Goal: Information Seeking & Learning: Learn about a topic

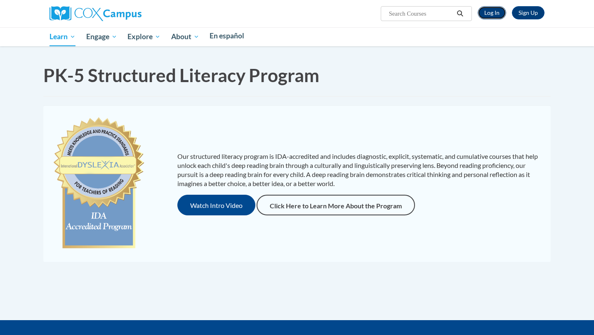
click at [491, 12] on link "Log In" at bounding box center [492, 12] width 28 height 13
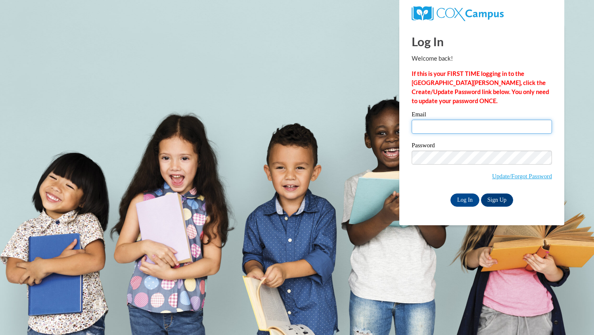
click at [425, 129] on input "Email" at bounding box center [482, 127] width 140 height 14
type input "dirksm7@iastate.edu"
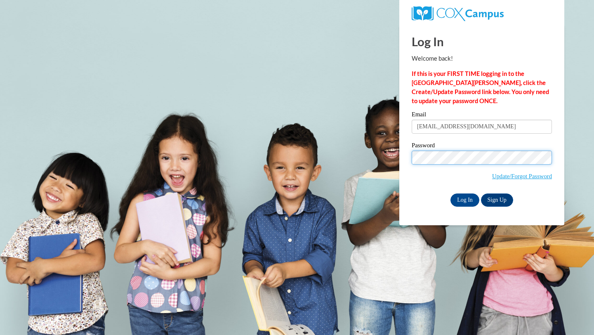
click at [451, 194] on input "Log In" at bounding box center [465, 200] width 29 height 13
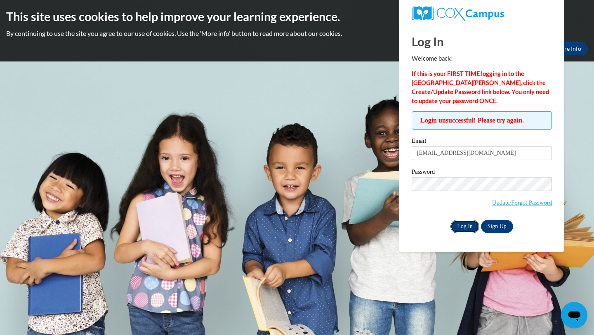
click at [463, 225] on input "Log In" at bounding box center [465, 226] width 29 height 13
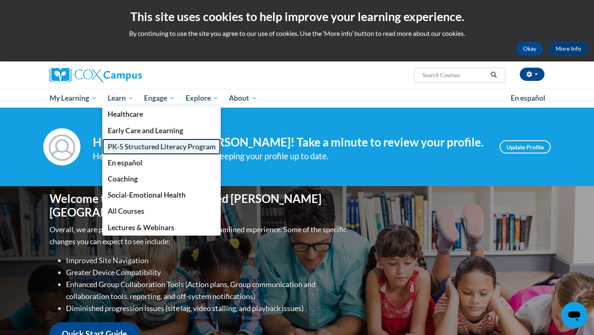
click at [122, 146] on span "PK-5 Structured Literacy Program" at bounding box center [162, 146] width 108 height 9
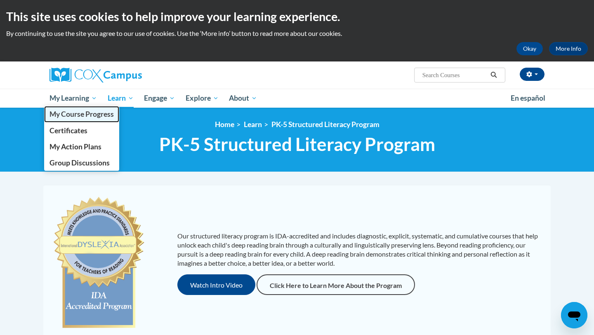
click at [84, 116] on span "My Course Progress" at bounding box center [82, 114] width 64 height 9
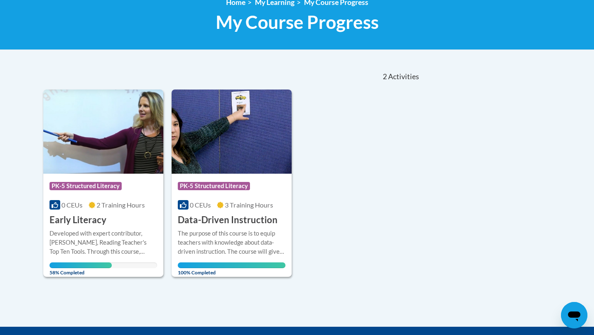
scroll to position [112, 0]
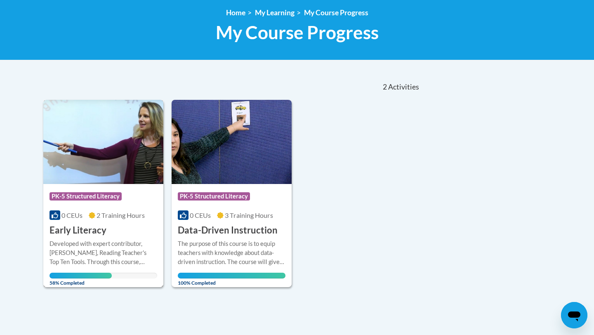
click at [108, 175] on img at bounding box center [103, 142] width 120 height 84
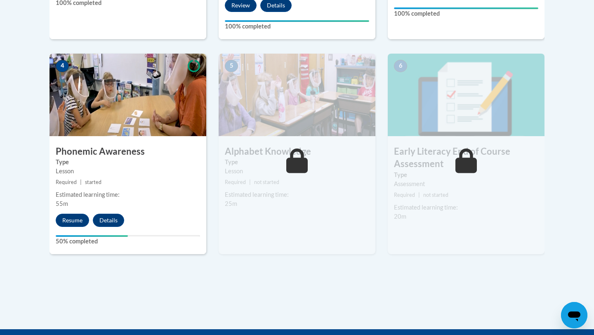
scroll to position [457, 0]
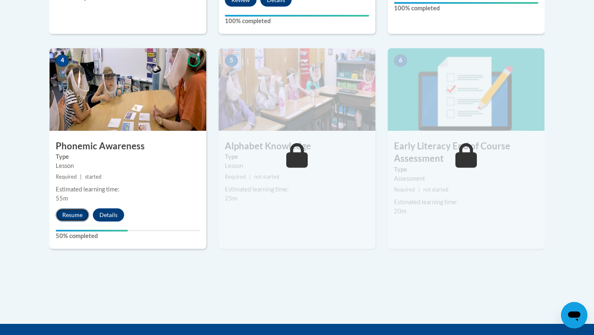
click at [61, 211] on button "Resume" at bounding box center [72, 214] width 33 height 13
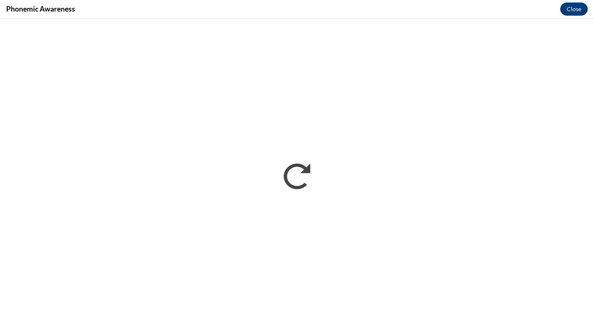
scroll to position [0, 0]
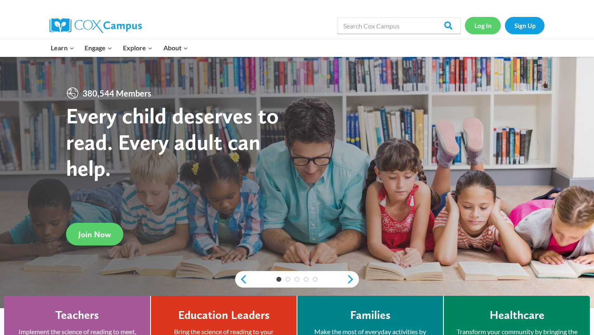
click at [484, 26] on link "Log In" at bounding box center [483, 25] width 36 height 17
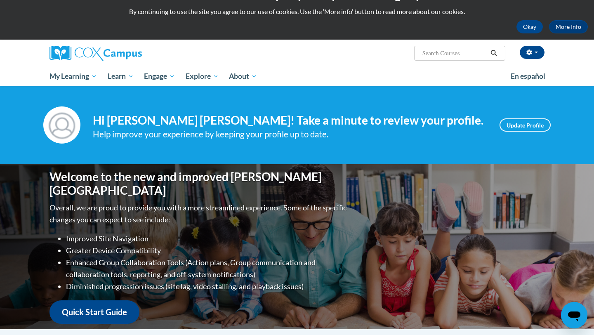
scroll to position [1, 0]
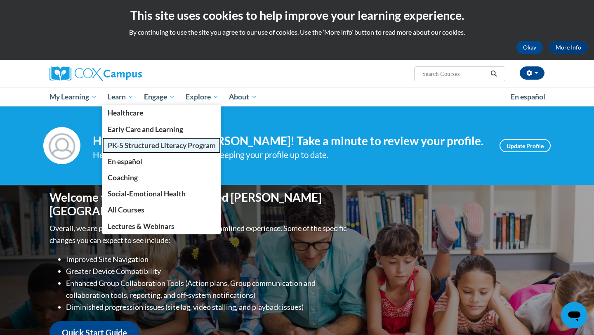
click at [126, 146] on span "PK-5 Structured Literacy Program" at bounding box center [162, 145] width 108 height 9
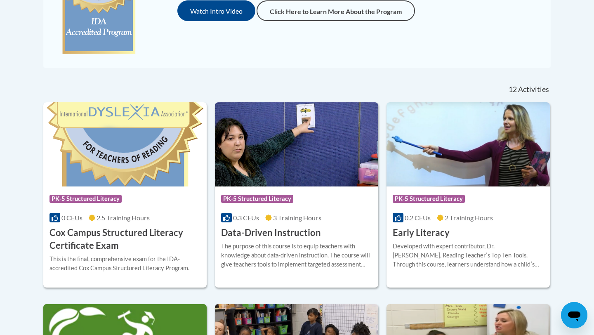
scroll to position [268, 0]
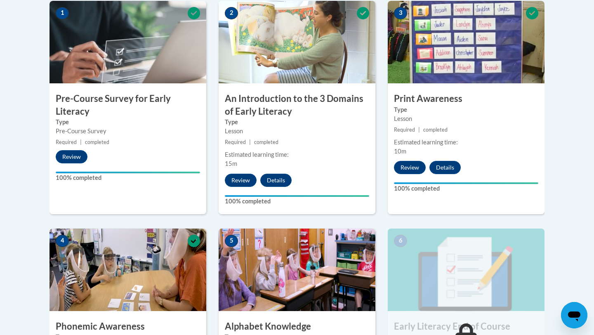
scroll to position [402, 0]
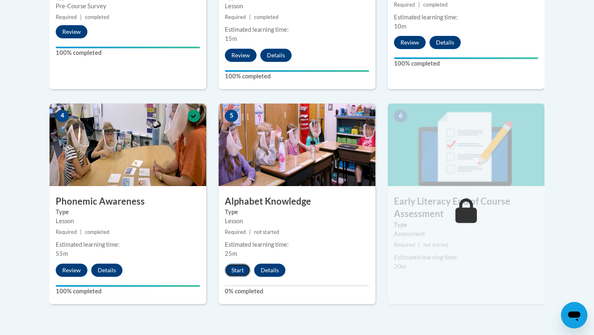
click at [237, 274] on button "Start" at bounding box center [238, 270] width 26 height 13
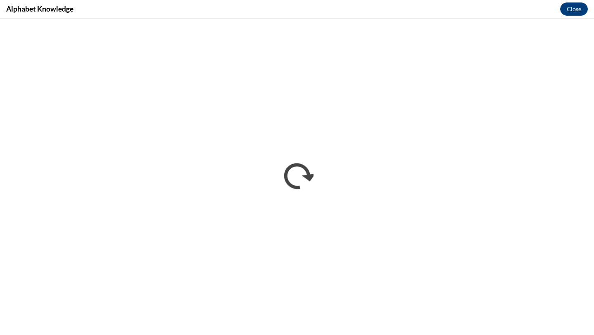
scroll to position [0, 0]
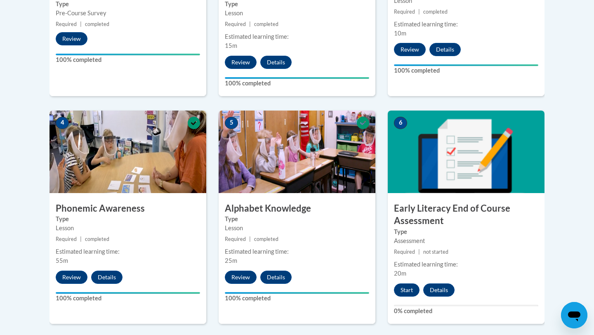
scroll to position [403, 0]
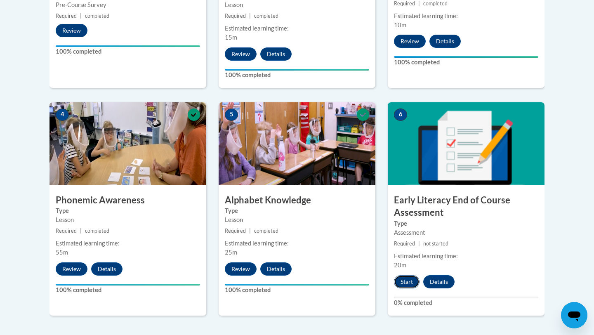
click at [404, 285] on button "Start" at bounding box center [407, 281] width 26 height 13
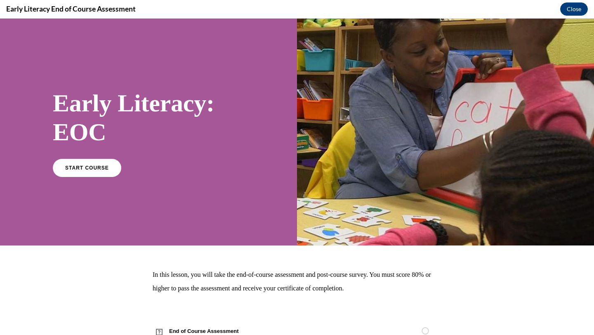
scroll to position [30, 0]
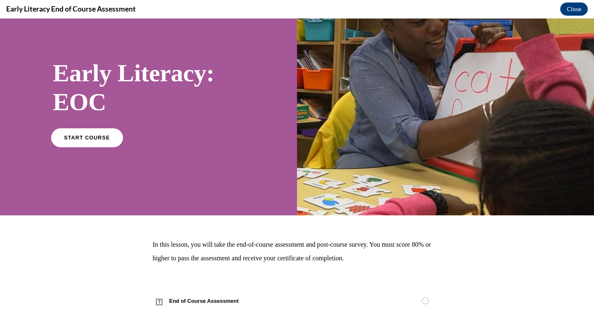
click at [88, 140] on span "START COURSE" at bounding box center [87, 138] width 46 height 6
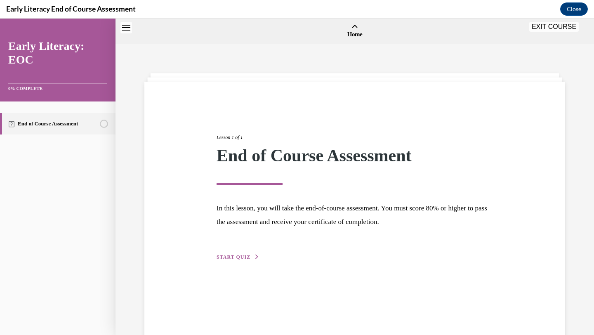
scroll to position [26, 0]
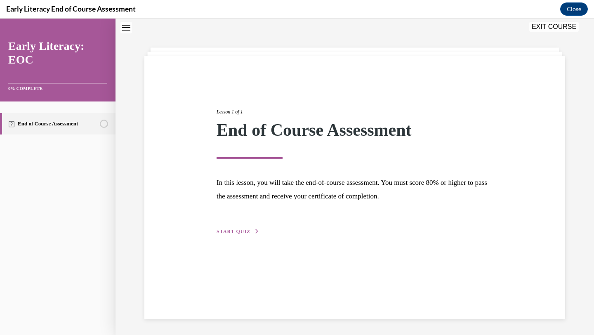
click at [245, 232] on span "START QUIZ" at bounding box center [234, 232] width 34 height 6
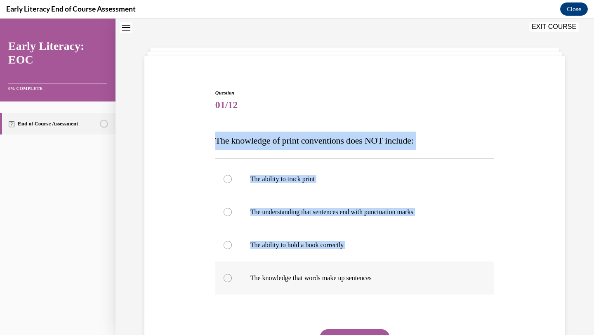
drag, startPoint x: 215, startPoint y: 141, endPoint x: 415, endPoint y: 293, distance: 251.7
click at [415, 293] on div "Question 01/12 The knowledge of print conventions does NOT include: The ability…" at bounding box center [355, 237] width 284 height 320
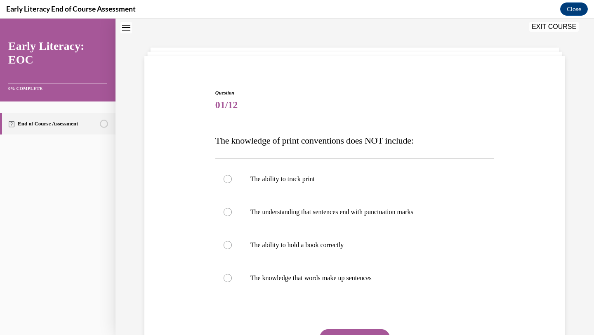
click at [216, 138] on span "The knowledge of print conventions does NOT include:" at bounding box center [314, 140] width 199 height 10
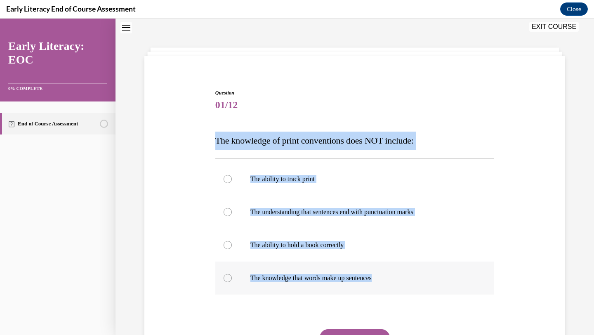
drag, startPoint x: 216, startPoint y: 138, endPoint x: 381, endPoint y: 279, distance: 217.3
click at [381, 279] on div "Question 01/12 The knowledge of print conventions does NOT include: The ability…" at bounding box center [354, 243] width 279 height 308
copy div "The knowledge of print conventions does NOT include: The ability to track print…"
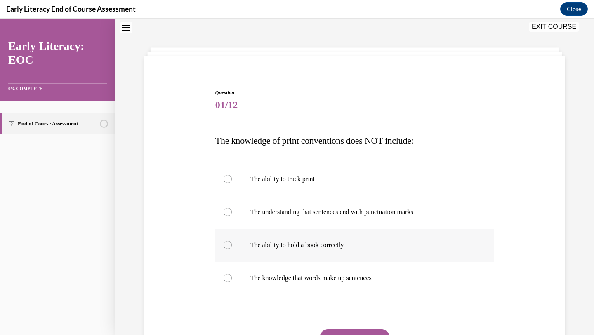
click at [230, 244] on div at bounding box center [228, 245] width 8 height 8
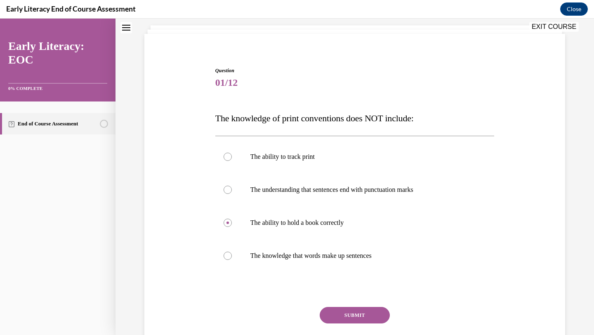
click at [337, 322] on button "SUBMIT" at bounding box center [355, 315] width 70 height 17
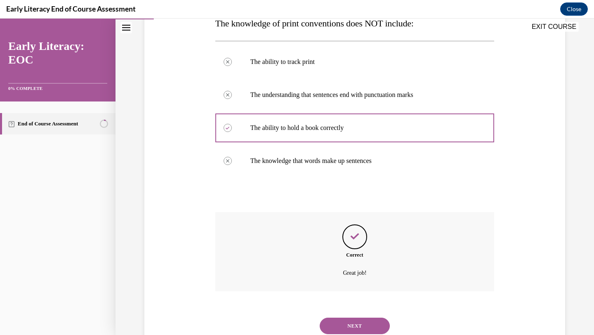
scroll to position [171, 0]
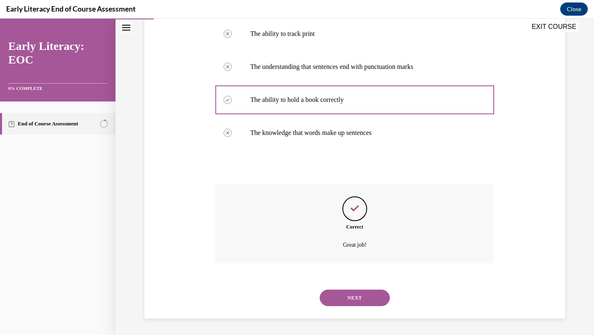
click at [335, 305] on button "NEXT" at bounding box center [355, 298] width 70 height 17
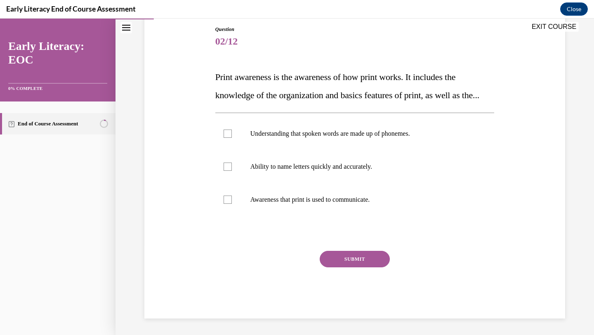
scroll to position [92, 0]
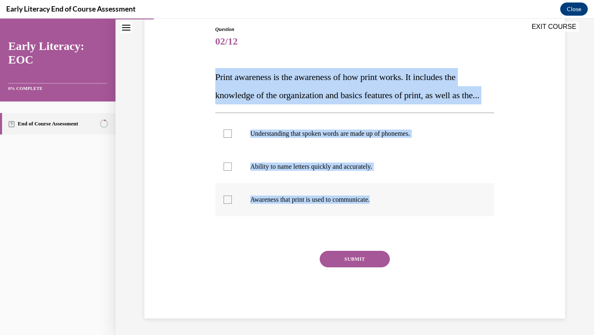
drag, startPoint x: 215, startPoint y: 74, endPoint x: 388, endPoint y: 216, distance: 223.5
click at [388, 216] on div "Question 02/12 Print awareness is the awareness of how print works. It includes…" at bounding box center [354, 172] width 279 height 293
copy div "Print awareness is the awareness of how print works. It includes the knowledge …"
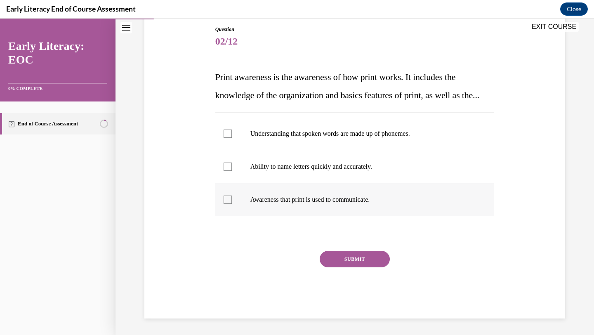
click at [303, 204] on p "Awareness that print is used to communicate." at bounding box center [363, 200] width 224 height 8
click at [358, 268] on button "SUBMIT" at bounding box center [355, 259] width 70 height 17
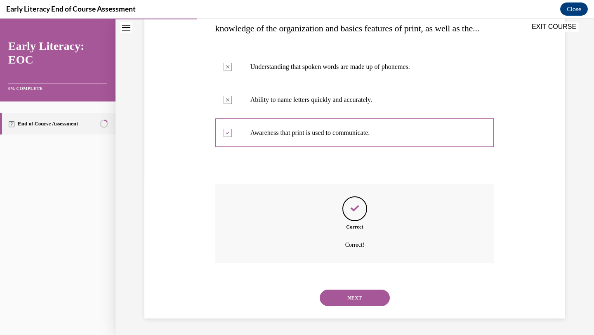
scroll to position [174, 0]
click at [348, 296] on button "NEXT" at bounding box center [355, 298] width 70 height 17
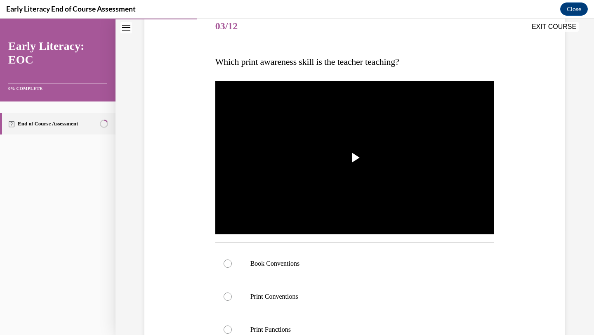
scroll to position [118, 0]
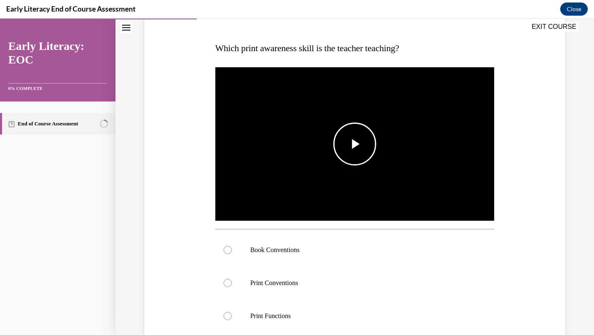
click at [355, 144] on span "Video player" at bounding box center [355, 144] width 0 height 0
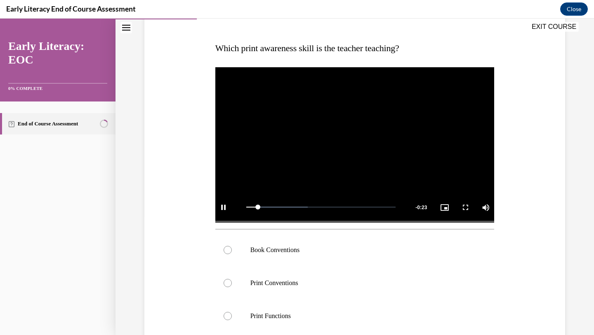
scroll to position [152, 0]
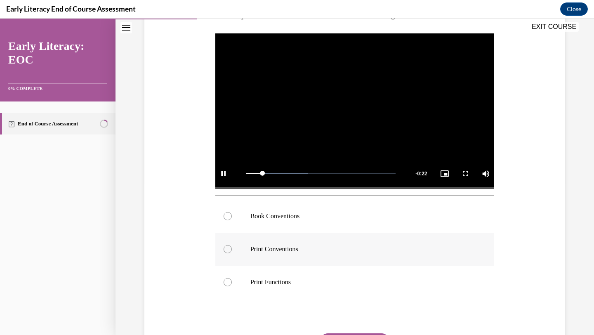
click at [301, 251] on p "Print Conventions" at bounding box center [363, 249] width 224 height 8
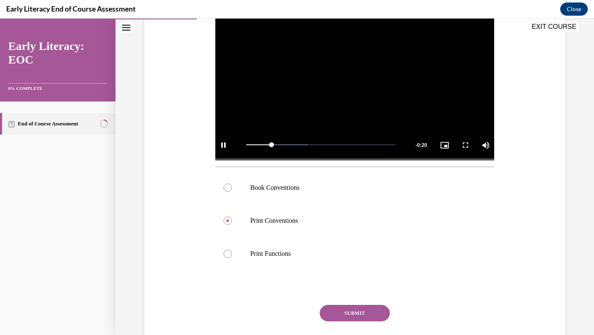
click at [331, 312] on button "SUBMIT" at bounding box center [355, 313] width 70 height 17
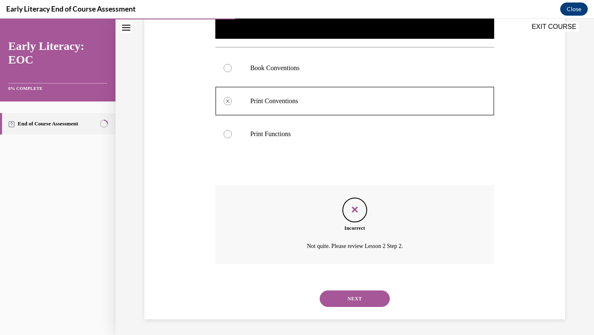
scroll to position [301, 0]
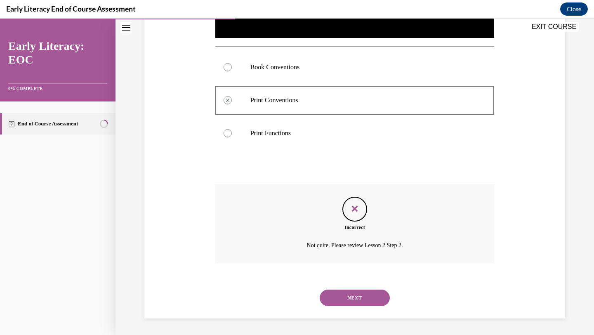
click at [343, 299] on button "NEXT" at bounding box center [355, 298] width 70 height 17
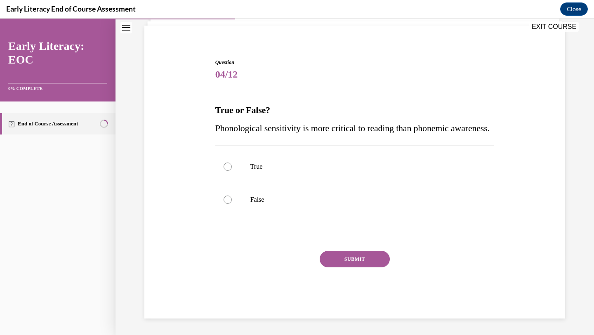
scroll to position [74, 0]
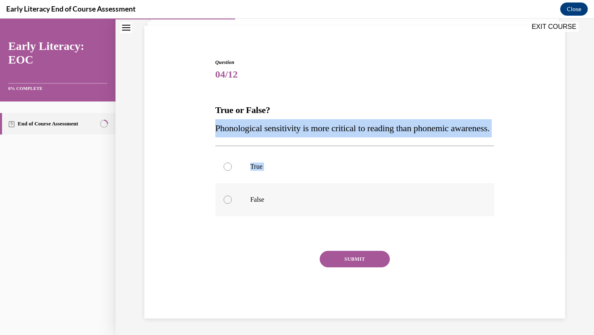
drag, startPoint x: 214, startPoint y: 108, endPoint x: 329, endPoint y: 205, distance: 150.3
click at [329, 205] on div "Question 04/12 True or False? Phonological sensitivity is more critical to read…" at bounding box center [355, 182] width 284 height 272
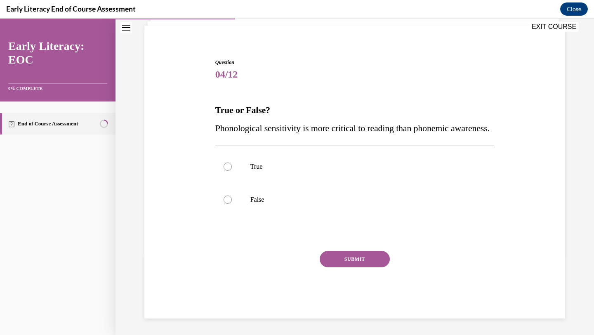
click at [237, 220] on div "True False" at bounding box center [354, 183] width 279 height 75
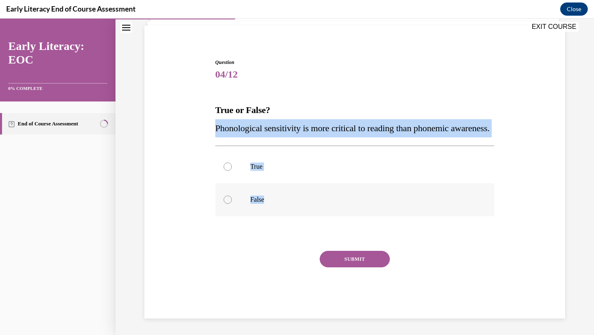
drag, startPoint x: 215, startPoint y: 108, endPoint x: 269, endPoint y: 200, distance: 106.6
click at [269, 200] on div "Question 04/12 True or False? Phonological sensitivity is more critical to read…" at bounding box center [354, 189] width 279 height 260
copy div "Phonological sensitivity is more critical to reading than phonemic awareness. T…"
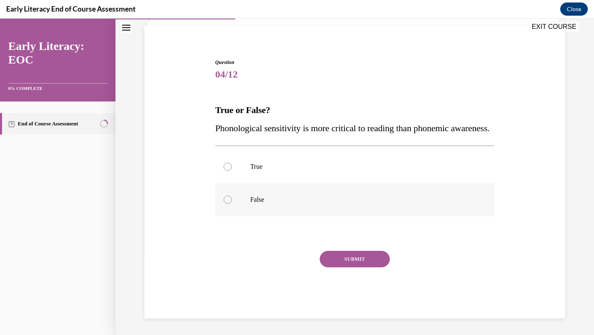
click at [229, 197] on div at bounding box center [228, 200] width 8 height 8
click at [227, 239] on div "Question 04/12 True or False? Phonological sensitivity is more critical to read…" at bounding box center [354, 189] width 279 height 260
click at [348, 260] on button "SUBMIT" at bounding box center [355, 259] width 70 height 17
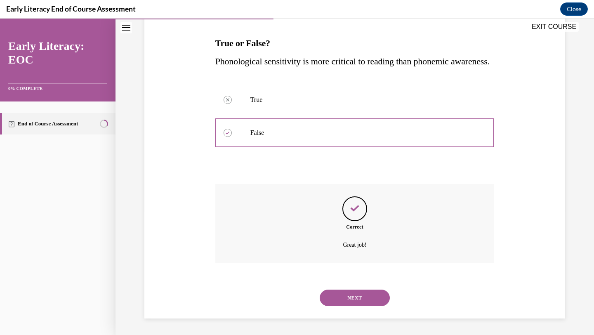
scroll to position [141, 0]
click at [351, 303] on button "NEXT" at bounding box center [355, 298] width 70 height 17
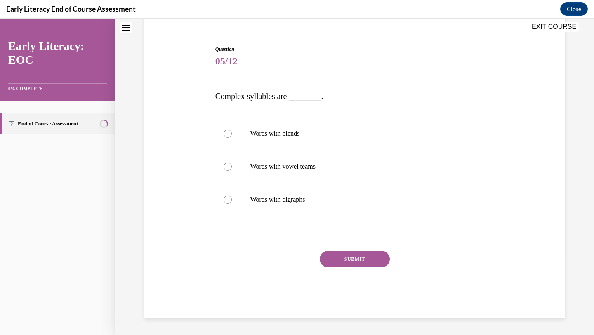
scroll to position [69, 0]
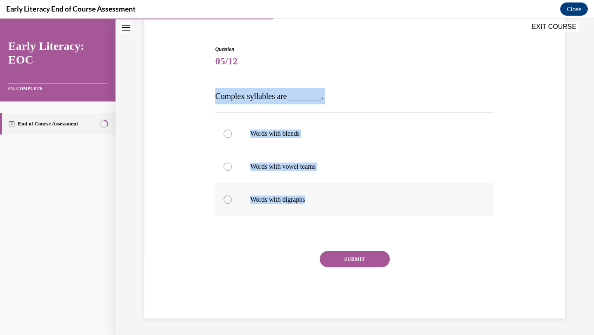
drag, startPoint x: 214, startPoint y: 95, endPoint x: 317, endPoint y: 202, distance: 148.0
click at [317, 202] on div "Question 05/12 Complex syllables are ________. Words with blends Words with vow…" at bounding box center [355, 176] width 284 height 286
copy div "Complex syllables are ________. Words with blends Words with vowel teams Words …"
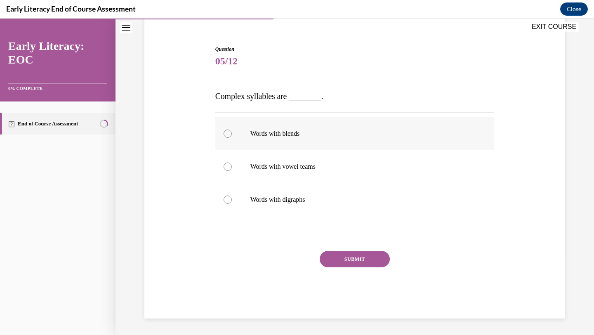
click at [236, 137] on div at bounding box center [354, 133] width 279 height 33
click at [331, 255] on button "SUBMIT" at bounding box center [355, 259] width 70 height 17
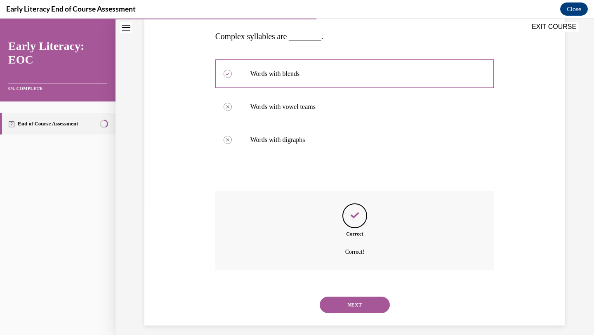
scroll to position [136, 0]
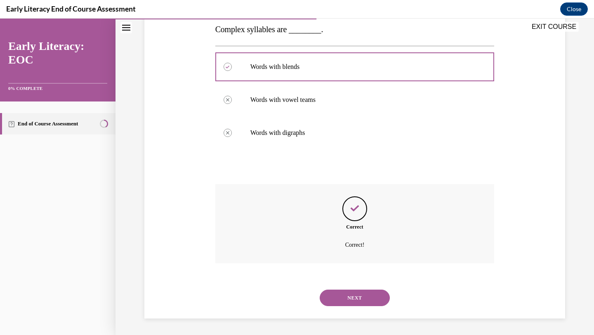
click at [334, 300] on button "NEXT" at bounding box center [355, 298] width 70 height 17
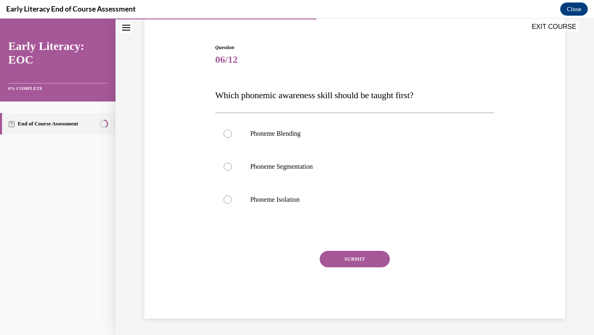
scroll to position [71, 0]
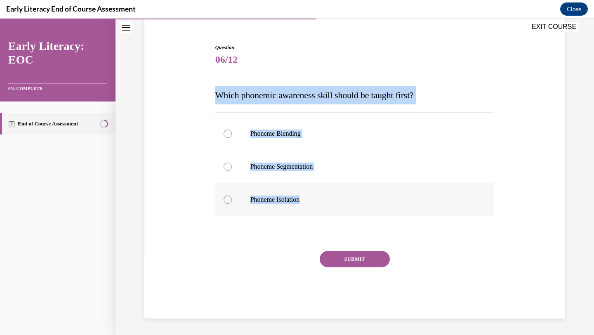
drag, startPoint x: 215, startPoint y: 93, endPoint x: 305, endPoint y: 199, distance: 138.5
click at [305, 199] on div "Question 06/12 Which phonemic awareness skill should be taught first? Phoneme B…" at bounding box center [354, 181] width 279 height 275
copy div "Which phonemic awareness skill should be taught first? Phoneme Blending Phoneme…"
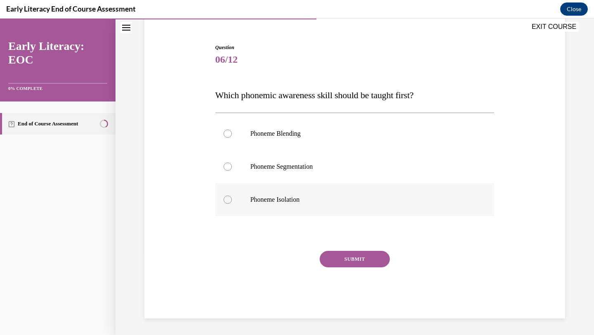
click at [237, 200] on div at bounding box center [354, 199] width 279 height 33
click at [336, 253] on button "SUBMIT" at bounding box center [355, 259] width 70 height 17
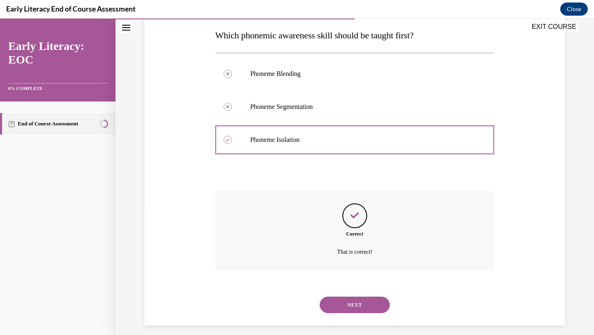
scroll to position [138, 0]
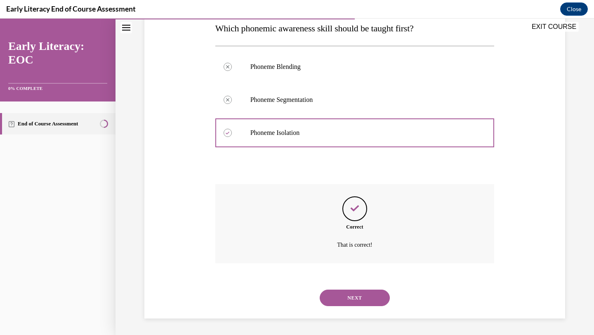
click at [337, 293] on button "NEXT" at bounding box center [355, 298] width 70 height 17
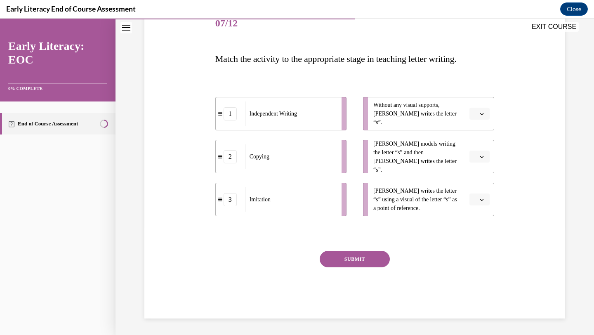
scroll to position [92, 0]
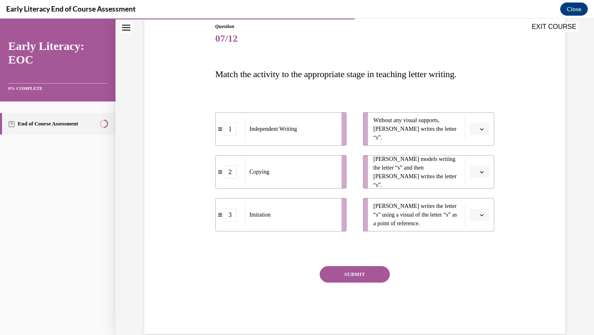
drag, startPoint x: 479, startPoint y: 167, endPoint x: 371, endPoint y: 159, distance: 108.5
click at [370, 159] on li "Mr. Brown models writing the letter “s” and then Tina writes the letter “s”." at bounding box center [428, 171] width 131 height 33
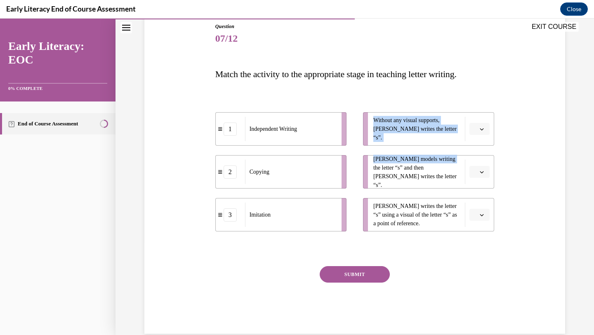
drag, startPoint x: 371, startPoint y: 171, endPoint x: 332, endPoint y: 169, distance: 39.3
click at [331, 170] on div "1 Independent Writing 2 Copying 3 Imitation Without any visual supports, Tina w…" at bounding box center [354, 164] width 279 height 136
click at [219, 172] on icon at bounding box center [220, 172] width 4 height 4
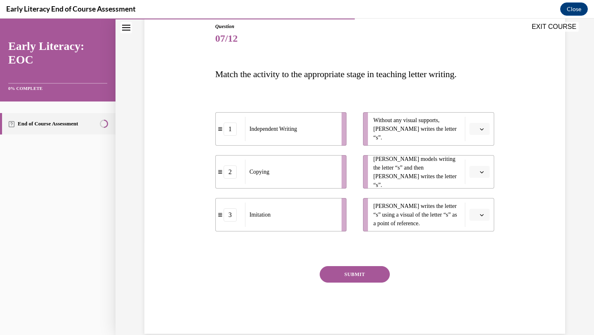
click at [426, 100] on div "1 Independent Writing 2 Copying 3 Imitation Without any visual supports, Tina w…" at bounding box center [354, 164] width 279 height 136
click at [480, 129] on span "button" at bounding box center [482, 129] width 6 height 6
click at [477, 160] on div "1" at bounding box center [479, 164] width 21 height 17
click at [483, 170] on icon "button" at bounding box center [482, 172] width 4 height 4
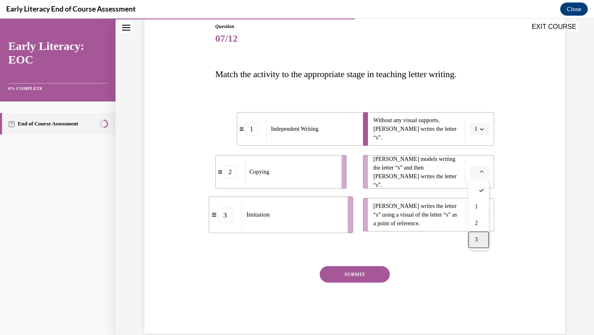
click at [474, 234] on div "3" at bounding box center [479, 240] width 21 height 17
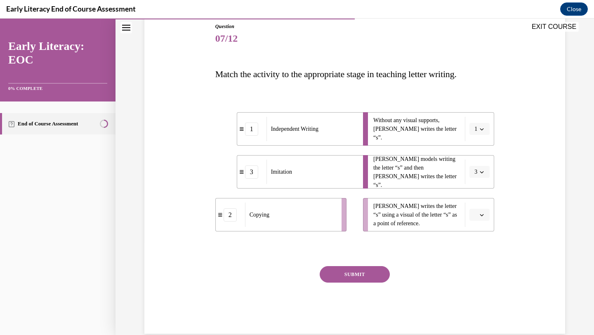
click at [484, 214] on icon "button" at bounding box center [482, 215] width 4 height 4
click at [474, 260] on div "2" at bounding box center [479, 266] width 21 height 17
click at [353, 272] on button "SUBMIT" at bounding box center [355, 274] width 70 height 17
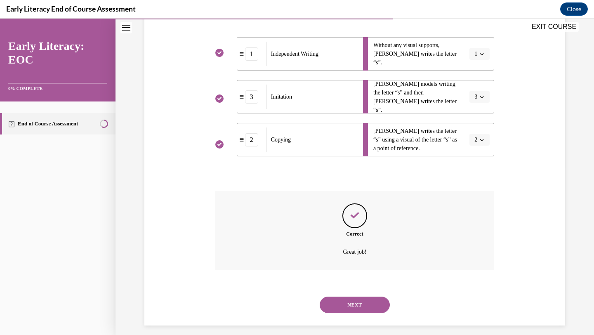
scroll to position [174, 0]
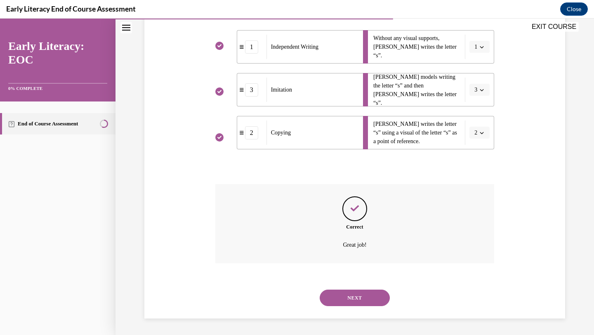
click at [337, 291] on button "NEXT" at bounding box center [355, 298] width 70 height 17
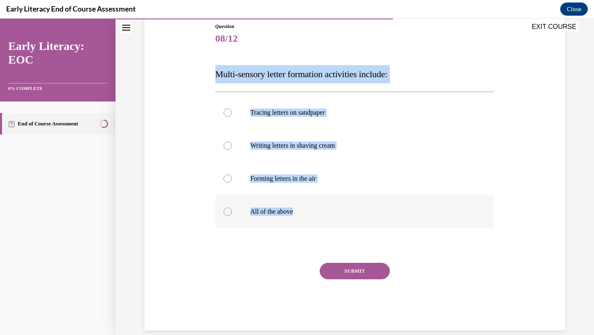
drag, startPoint x: 215, startPoint y: 74, endPoint x: 300, endPoint y: 212, distance: 162.0
click at [300, 212] on div "Question 08/12 Multi-sensory letter formation activities include: Tracing lette…" at bounding box center [355, 170] width 284 height 320
copy div "Multi-sensory letter formation activities include: Tracing letters on sandpaper…"
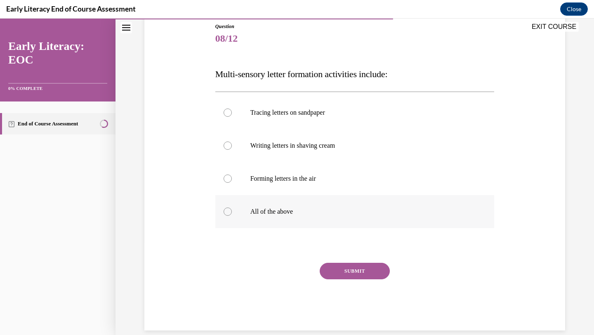
click at [232, 208] on div at bounding box center [354, 211] width 279 height 33
click at [358, 270] on button "SUBMIT" at bounding box center [355, 271] width 70 height 17
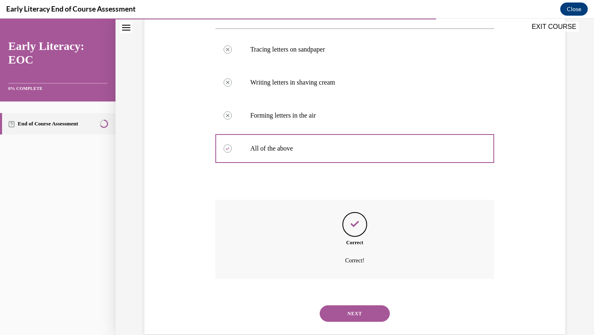
scroll to position [171, 0]
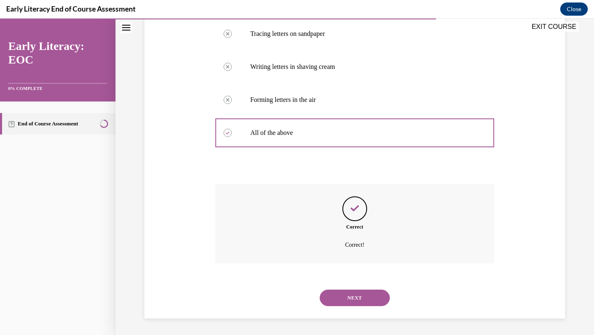
click at [337, 296] on button "NEXT" at bounding box center [355, 298] width 70 height 17
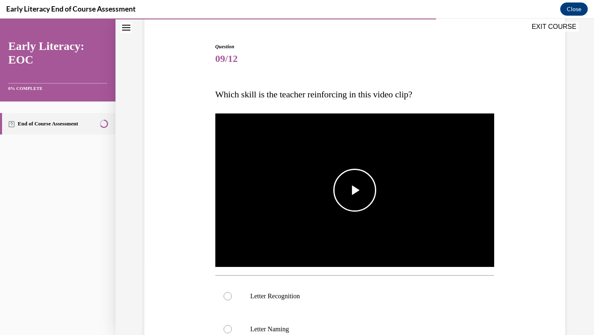
click at [355, 190] on span "Video player" at bounding box center [355, 190] width 0 height 0
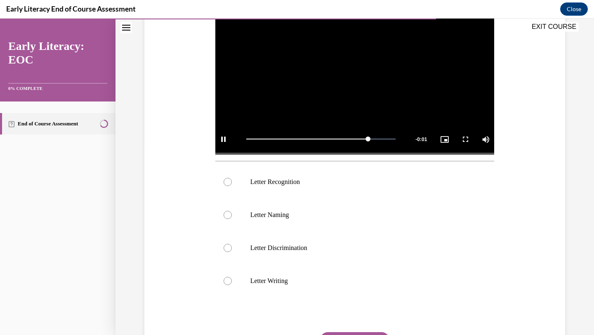
scroll to position [193, 0]
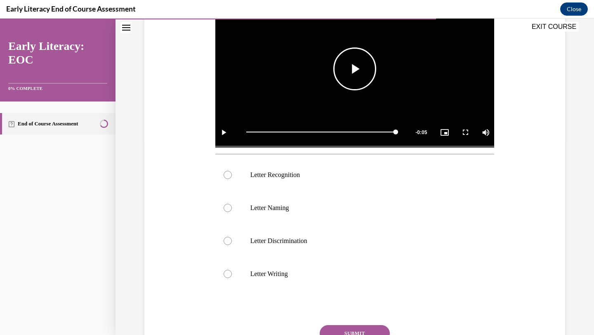
click at [364, 110] on video "Video player" at bounding box center [354, 69] width 279 height 157
click at [285, 179] on div at bounding box center [354, 175] width 279 height 33
click at [342, 327] on button "SUBMIT" at bounding box center [355, 333] width 70 height 17
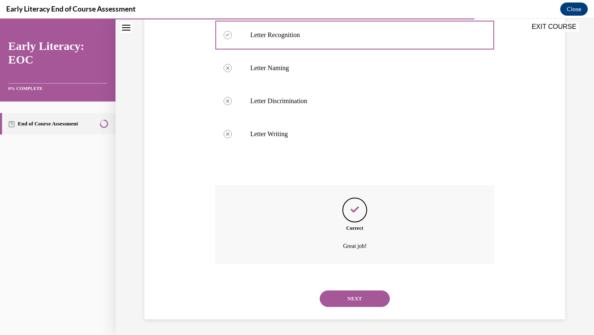
scroll to position [334, 0]
click at [330, 295] on button "NEXT" at bounding box center [355, 298] width 70 height 17
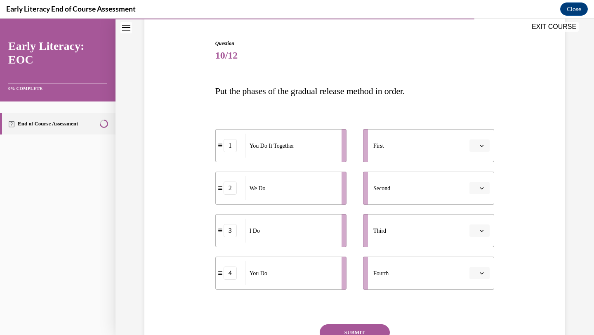
scroll to position [90, 0]
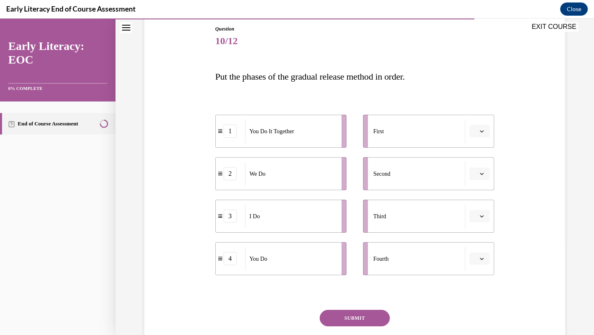
click at [483, 130] on icon "button" at bounding box center [482, 131] width 4 height 4
click at [481, 199] on div "3" at bounding box center [479, 199] width 21 height 17
click at [485, 173] on span "button" at bounding box center [482, 174] width 6 height 6
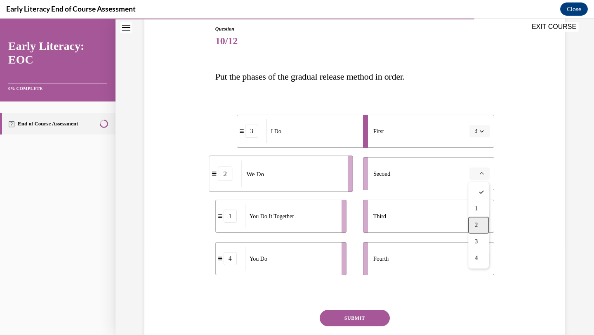
click at [476, 221] on div "2" at bounding box center [479, 225] width 21 height 17
click at [480, 217] on icon "button" at bounding box center [482, 216] width 4 height 4
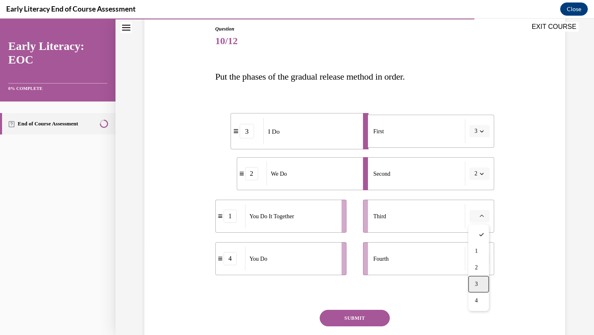
click at [474, 281] on div "3" at bounding box center [479, 284] width 21 height 17
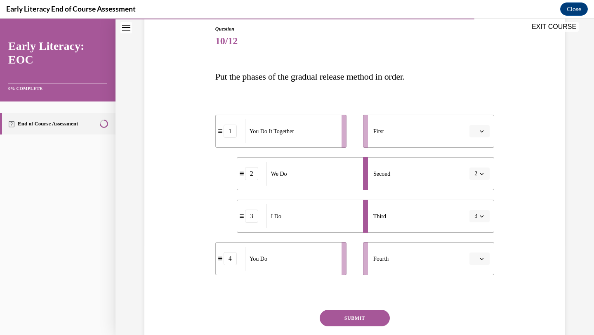
click at [482, 258] on icon "button" at bounding box center [482, 259] width 4 height 4
click at [478, 238] on span "4" at bounding box center [476, 240] width 3 height 7
click at [481, 128] on span "button" at bounding box center [482, 131] width 6 height 6
click at [474, 196] on div "3" at bounding box center [479, 199] width 21 height 17
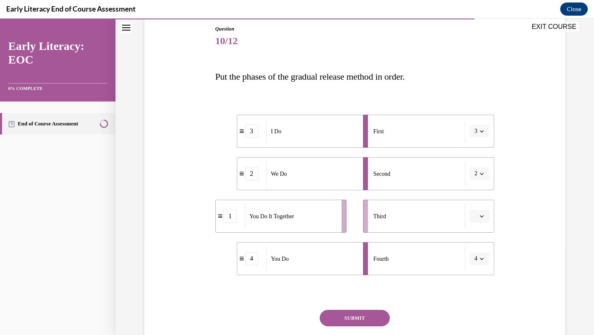
click at [484, 215] on icon "button" at bounding box center [482, 216] width 4 height 4
click at [482, 248] on div "1" at bounding box center [479, 251] width 21 height 17
click at [360, 317] on button "SUBMIT" at bounding box center [355, 318] width 70 height 17
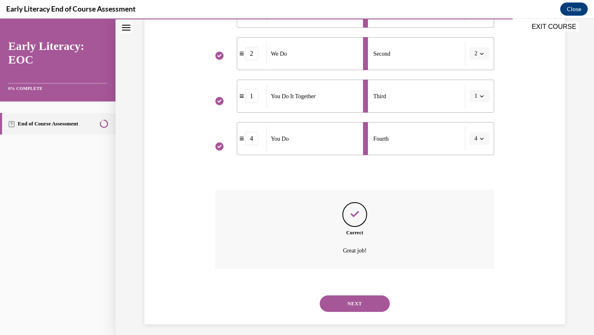
scroll to position [215, 0]
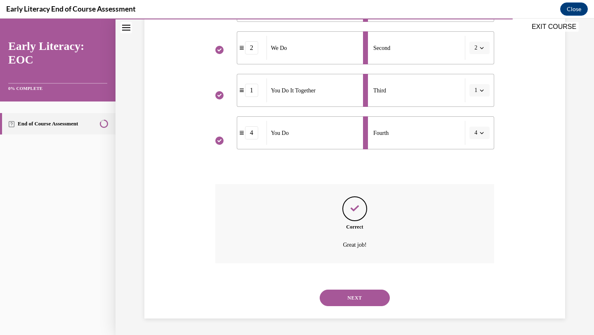
click at [340, 298] on button "NEXT" at bounding box center [355, 298] width 70 height 17
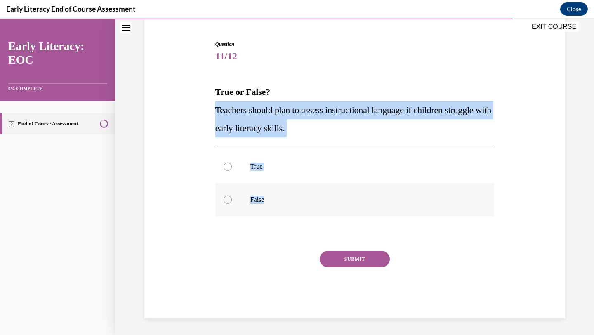
drag, startPoint x: 215, startPoint y: 108, endPoint x: 281, endPoint y: 198, distance: 111.1
click at [281, 199] on div "Question 11/12 True or False? Teachers should plan to assess instructional lang…" at bounding box center [354, 179] width 279 height 278
copy div "Teachers should plan to assess instructional language if children struggle with…"
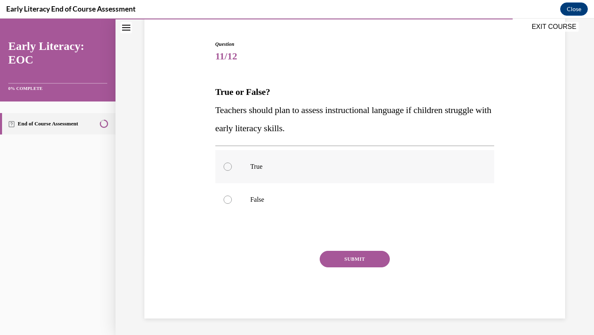
click at [228, 168] on div at bounding box center [228, 167] width 8 height 8
click at [322, 252] on div "SUBMIT" at bounding box center [354, 271] width 279 height 41
click at [330, 255] on button "SUBMIT" at bounding box center [355, 259] width 70 height 17
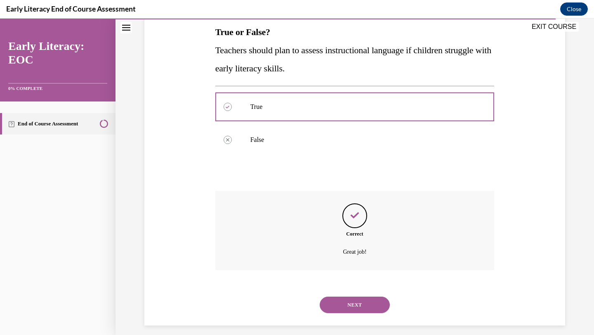
scroll to position [141, 0]
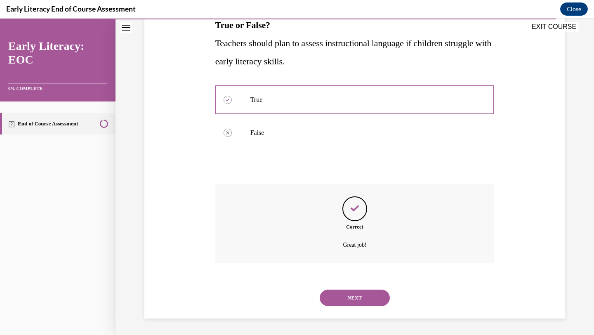
click at [343, 298] on button "NEXT" at bounding box center [355, 298] width 70 height 17
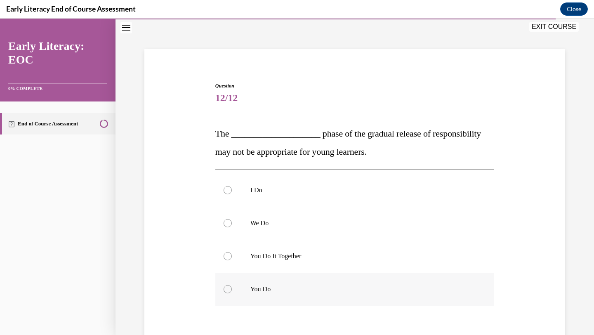
click at [329, 289] on p "You Do" at bounding box center [363, 289] width 224 height 8
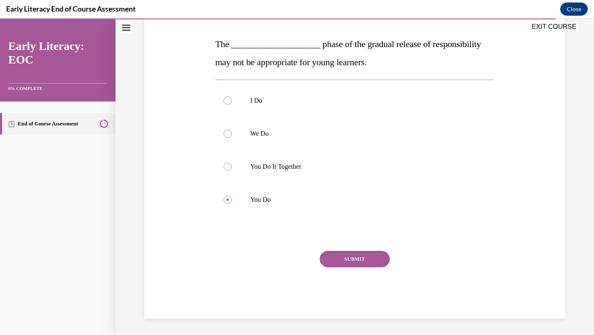
click at [356, 254] on button "SUBMIT" at bounding box center [355, 259] width 70 height 17
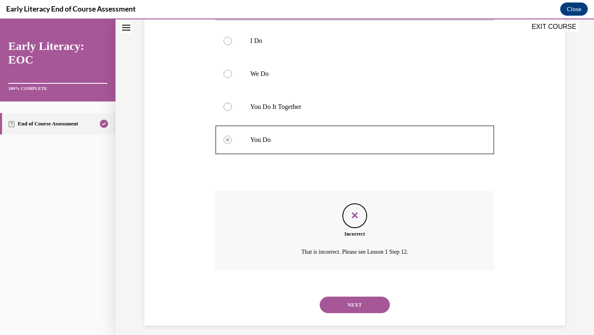
scroll to position [189, 0]
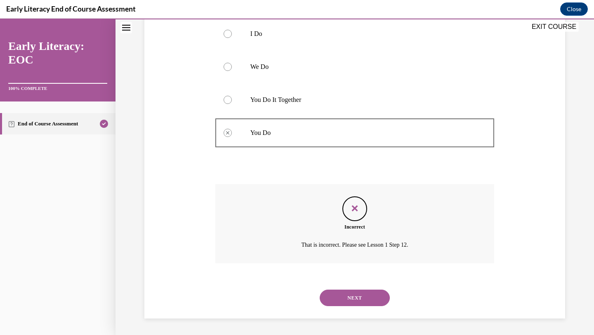
click at [340, 295] on button "NEXT" at bounding box center [355, 298] width 70 height 17
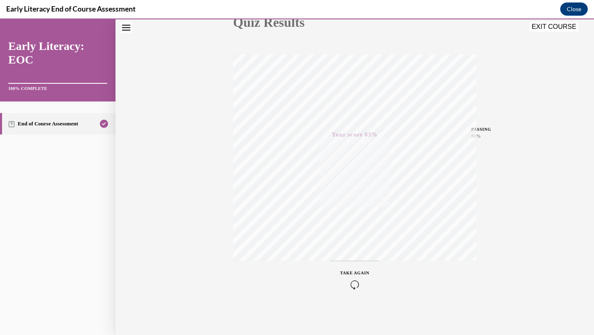
scroll to position [0, 0]
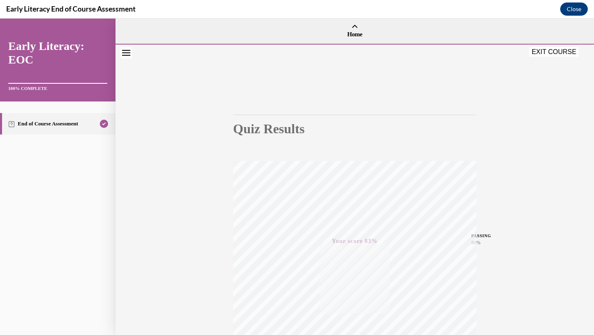
click at [561, 50] on button "EXIT COURSE" at bounding box center [555, 52] width 50 height 10
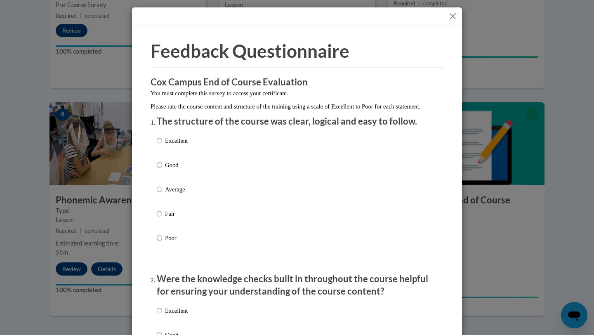
click at [455, 14] on button "Close" at bounding box center [453, 16] width 10 height 10
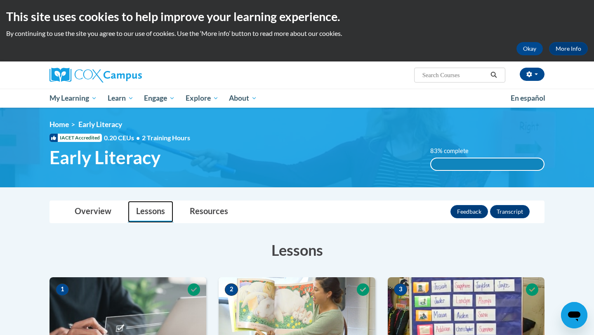
click at [144, 214] on link "Lessons" at bounding box center [150, 212] width 45 height 22
click at [105, 208] on link "Overview" at bounding box center [92, 212] width 53 height 22
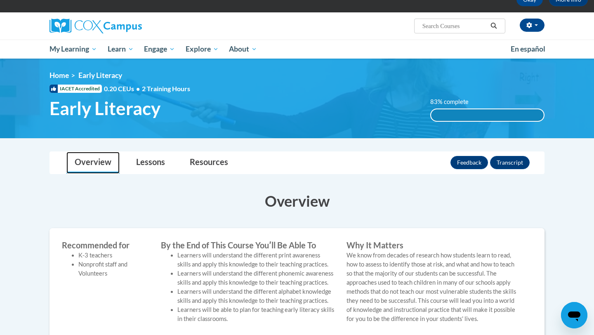
scroll to position [4, 0]
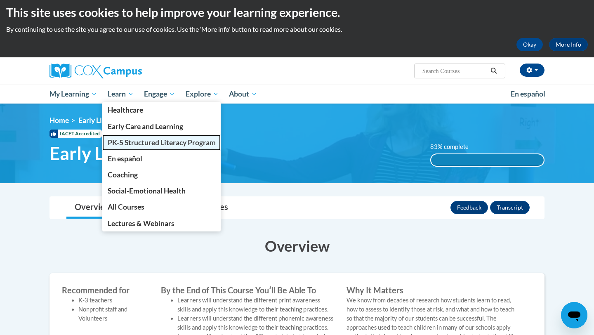
click at [125, 141] on span "PK-5 Structured Literacy Program" at bounding box center [162, 142] width 108 height 9
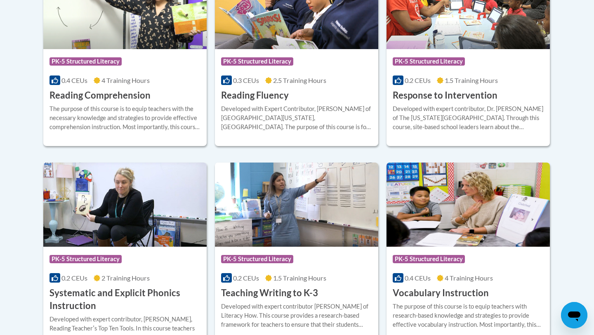
scroll to position [812, 0]
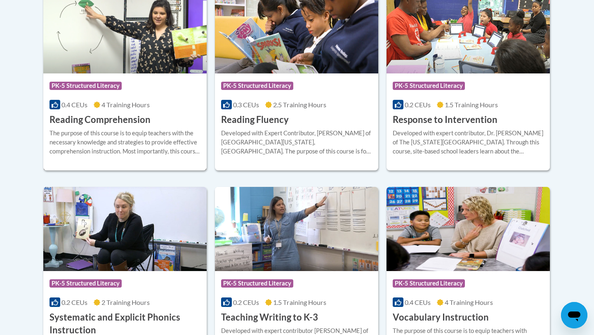
click at [126, 116] on h3 "Reading Comprehension" at bounding box center [100, 120] width 101 height 13
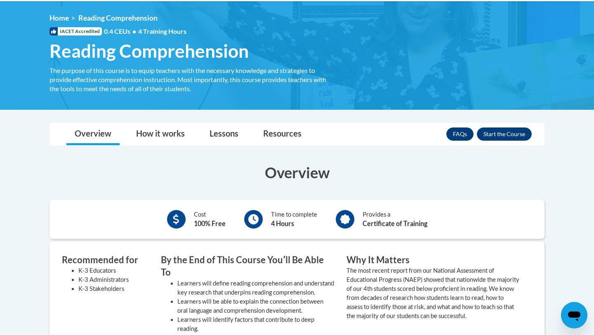
scroll to position [135, 0]
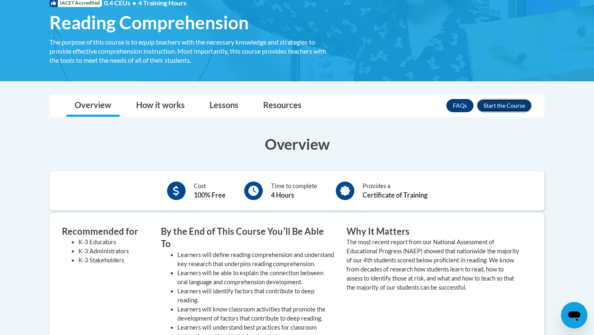
click at [507, 102] on button "Enroll" at bounding box center [504, 105] width 55 height 13
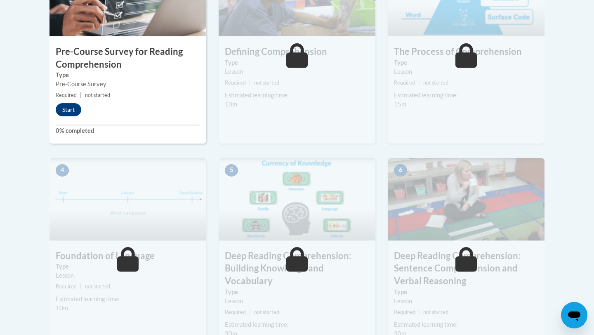
scroll to position [170, 0]
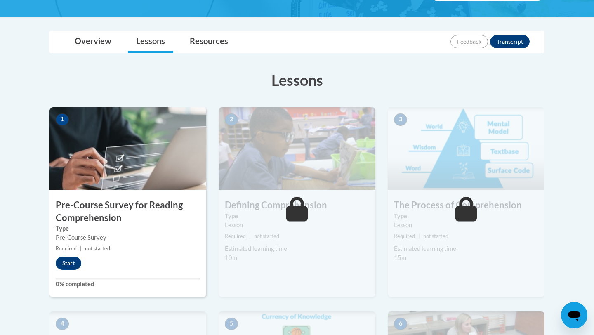
click at [86, 207] on h3 "Pre-Course Survey for Reading Comprehension" at bounding box center [128, 212] width 157 height 26
click at [63, 263] on button "Start" at bounding box center [69, 263] width 26 height 13
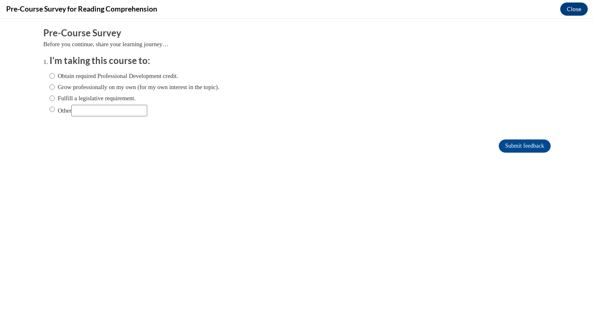
scroll to position [0, 0]
click at [573, 10] on button "Close" at bounding box center [575, 8] width 28 height 13
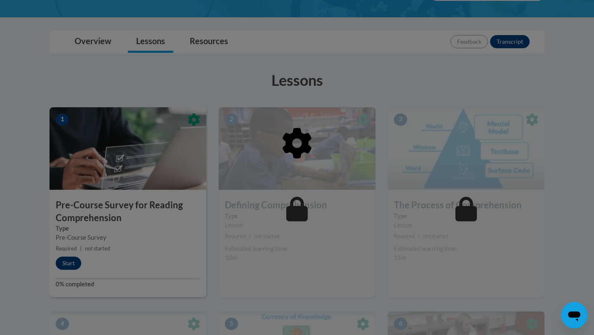
click at [100, 207] on div at bounding box center [297, 185] width 495 height 157
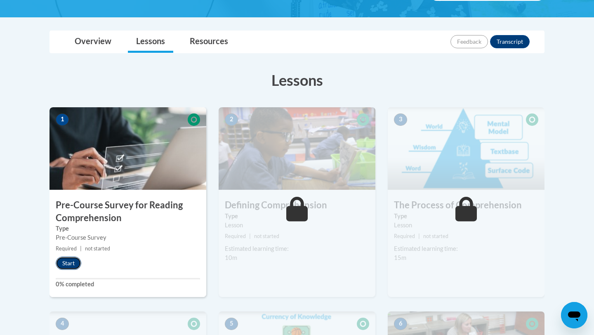
click at [66, 263] on button "Start" at bounding box center [69, 263] width 26 height 13
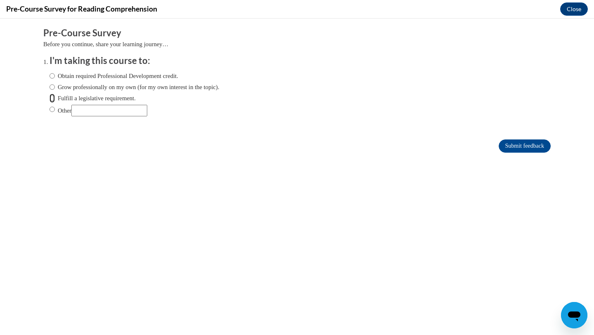
click at [53, 98] on input "Fulfill a legislative requirement." at bounding box center [52, 98] width 5 height 9
radio input "true"
click at [533, 148] on input "Submit feedback" at bounding box center [525, 146] width 52 height 13
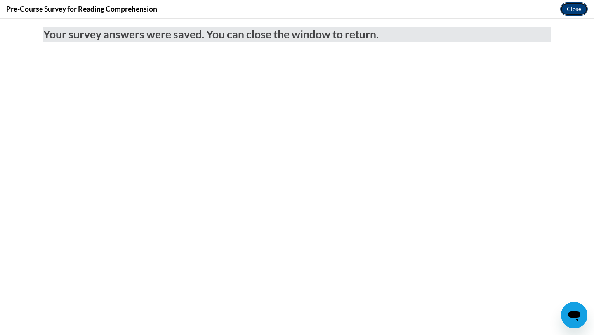
click at [573, 8] on button "Close" at bounding box center [575, 8] width 28 height 13
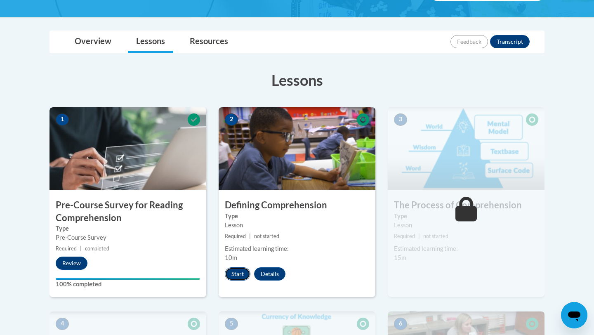
click at [239, 272] on button "Start" at bounding box center [238, 274] width 26 height 13
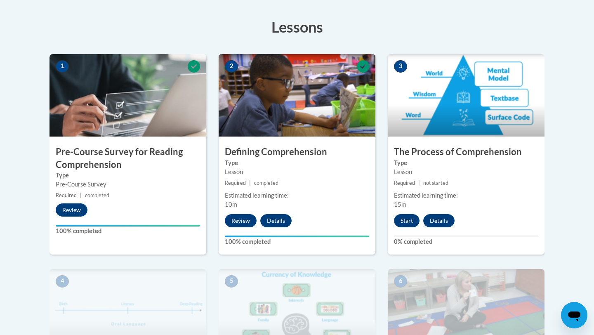
scroll to position [224, 0]
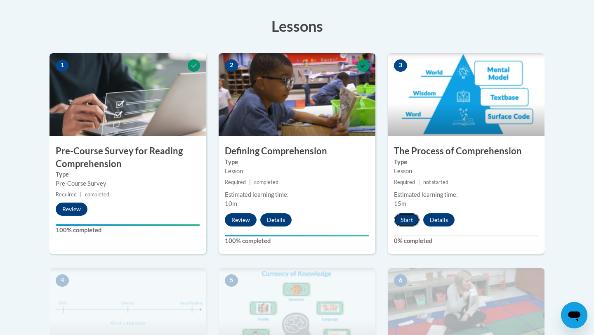
click at [405, 220] on button "Start" at bounding box center [407, 219] width 26 height 13
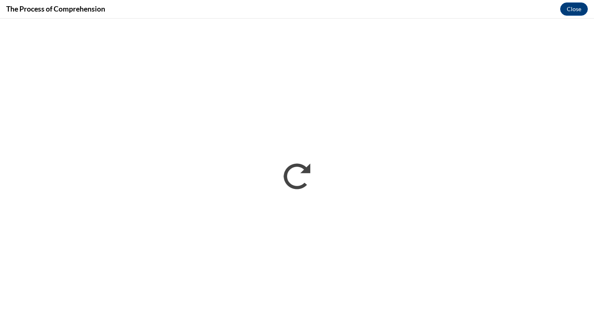
scroll to position [0, 0]
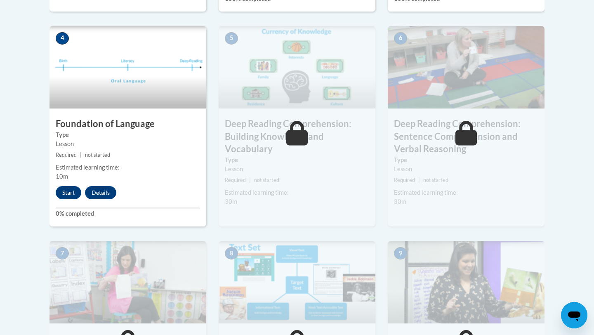
scroll to position [465, 0]
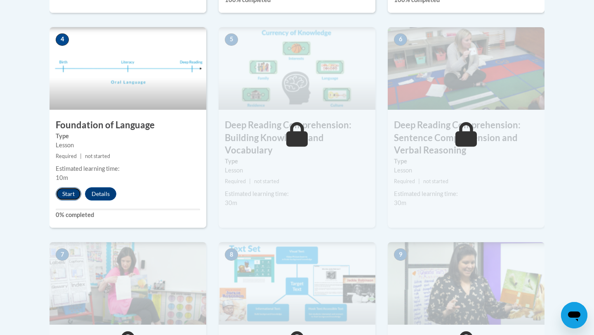
click at [67, 191] on button "Start" at bounding box center [69, 193] width 26 height 13
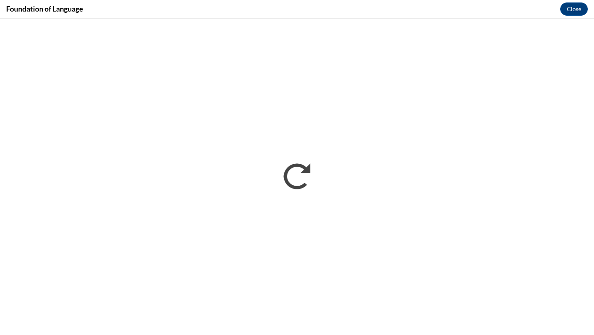
scroll to position [0, 0]
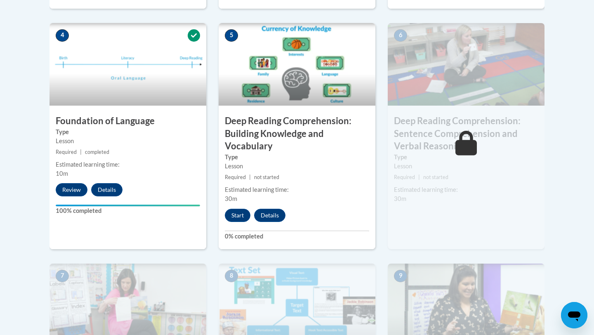
scroll to position [506, 0]
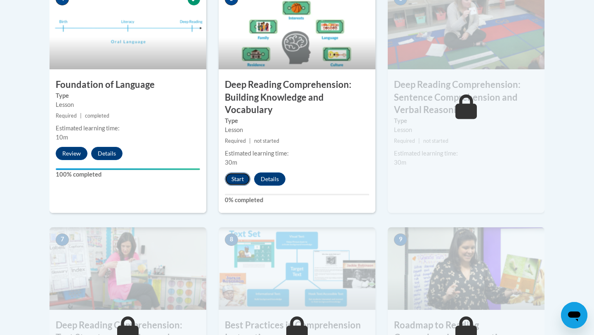
click at [244, 180] on button "Start" at bounding box center [238, 179] width 26 height 13
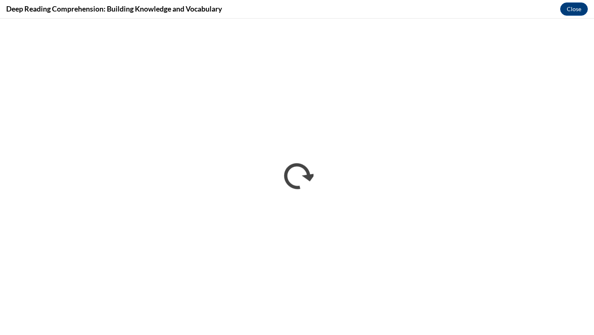
scroll to position [0, 0]
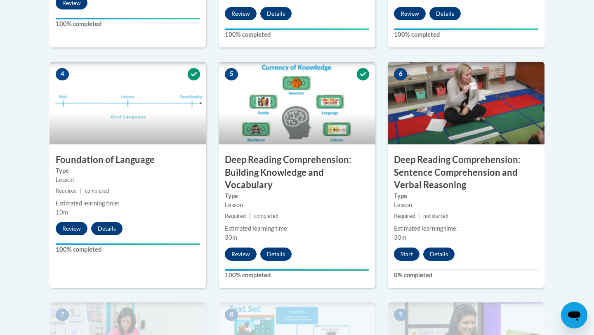
scroll to position [436, 0]
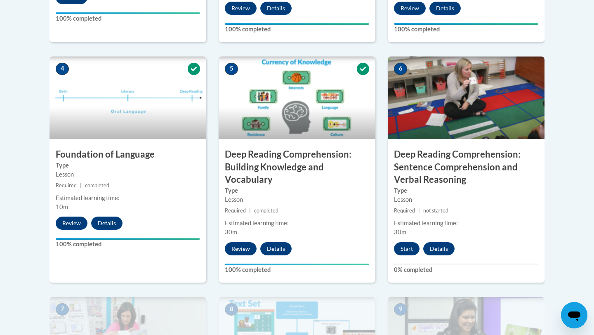
click at [489, 146] on div "6 Deep Reading Comprehension: Sentence Comprehension and Verbal Reasoning Type …" at bounding box center [466, 170] width 157 height 226
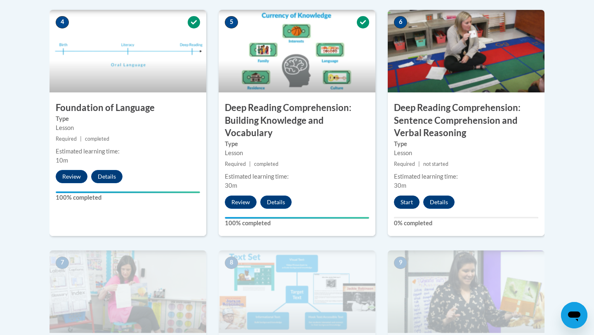
scroll to position [483, 0]
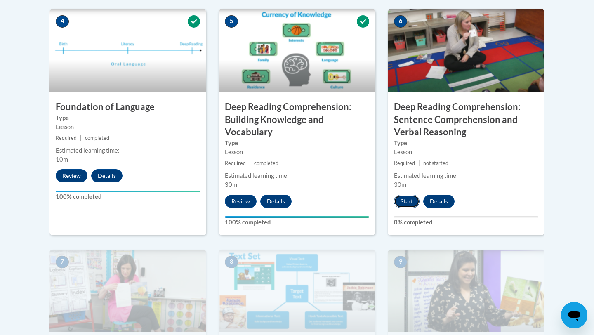
click at [404, 200] on button "Start" at bounding box center [407, 201] width 26 height 13
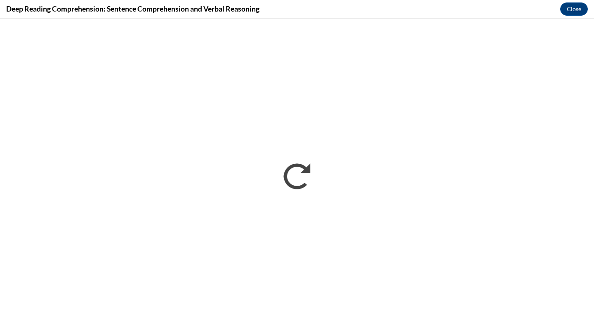
scroll to position [0, 0]
